Goal: Navigation & Orientation: Find specific page/section

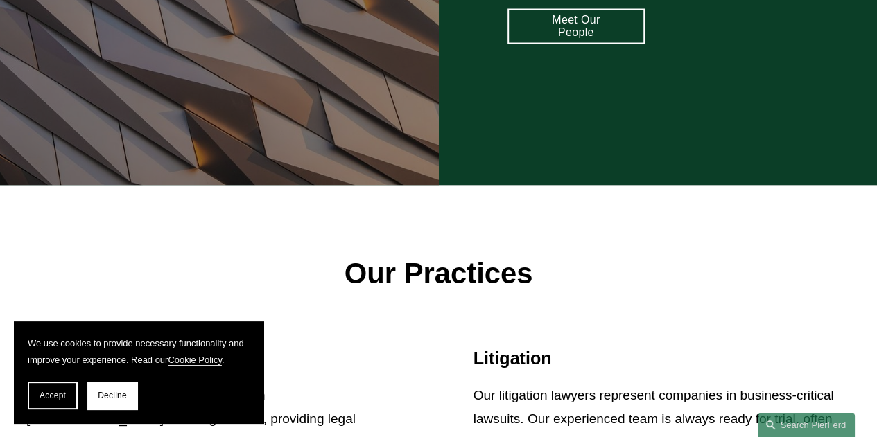
scroll to position [1247, 0]
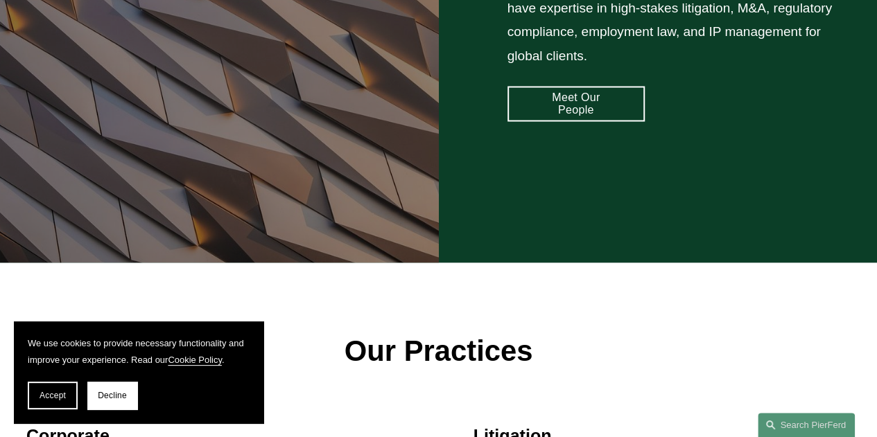
drag, startPoint x: 590, startPoint y: 97, endPoint x: 577, endPoint y: 112, distance: 20.6
click at [590, 97] on link "Meet Our People" at bounding box center [575, 103] width 137 height 35
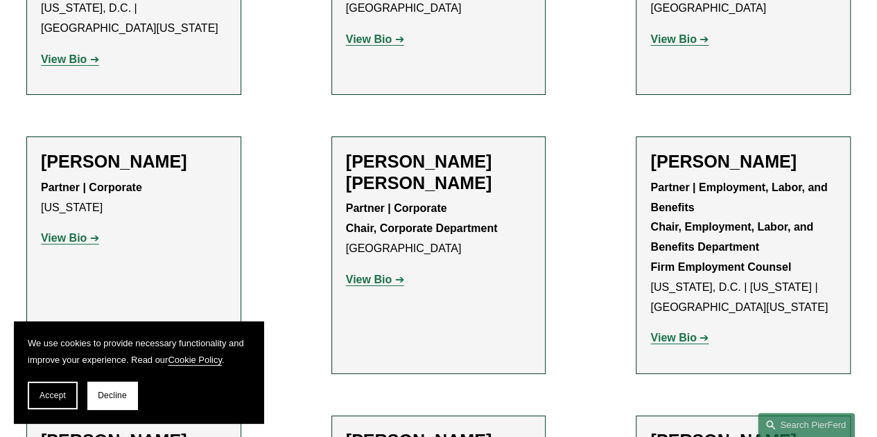
scroll to position [5405, 0]
